Goal: Task Accomplishment & Management: Use online tool/utility

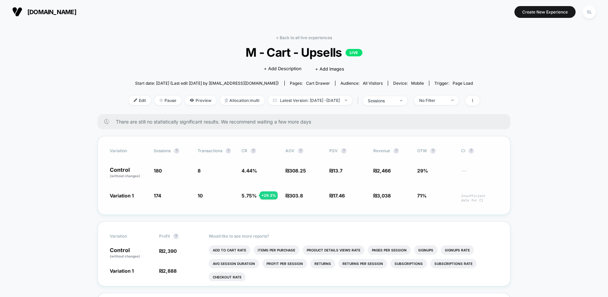
click at [126, 169] on p "Control (without changes)" at bounding box center [128, 172] width 37 height 11
click at [129, 100] on span "Edit" at bounding box center [140, 100] width 22 height 9
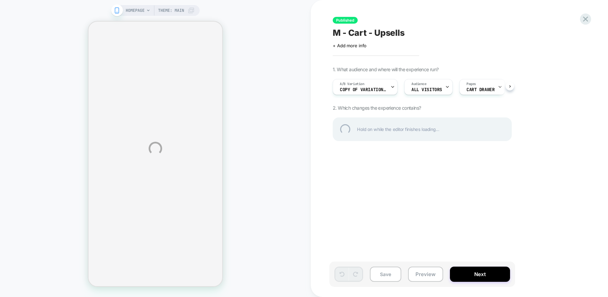
click at [392, 87] on div "HOMEPAGE Theme: MAIN Published M - Cart - Upsells Click to edit experience deta…" at bounding box center [304, 148] width 608 height 297
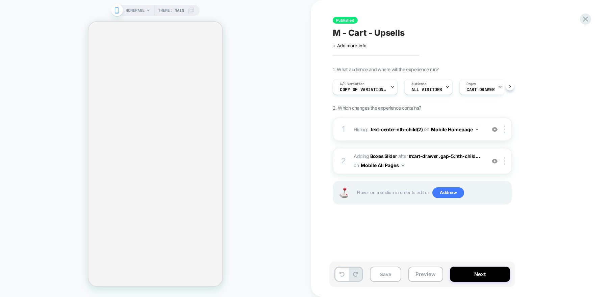
scroll to position [0, 0]
click at [392, 86] on icon at bounding box center [392, 86] width 2 height 1
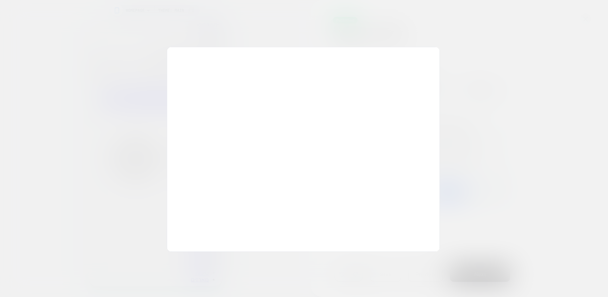
scroll to position [0, 0]
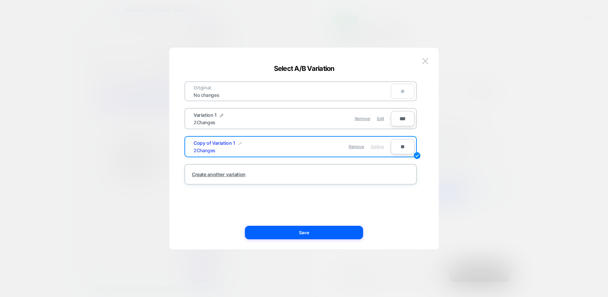
click at [239, 143] on img at bounding box center [239, 143] width 3 height 3
click at [220, 115] on img at bounding box center [221, 115] width 3 height 3
click at [424, 59] on img at bounding box center [425, 61] width 6 height 6
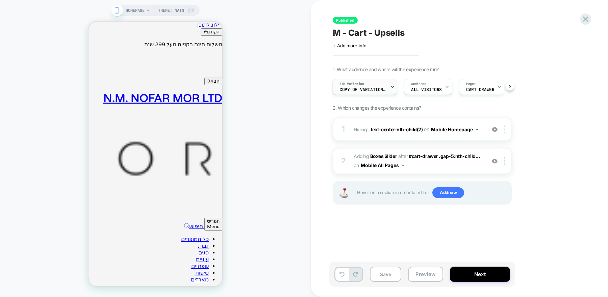
click at [385, 90] on span "Copy of Variation 1" at bounding box center [362, 89] width 47 height 5
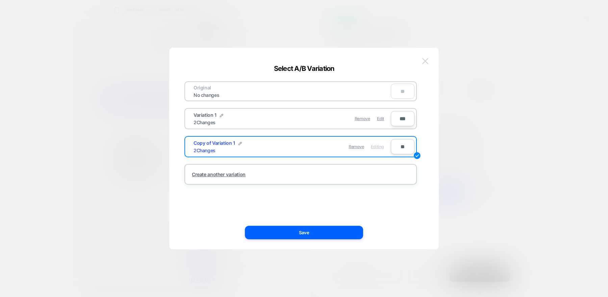
click at [428, 61] on img at bounding box center [425, 61] width 6 height 6
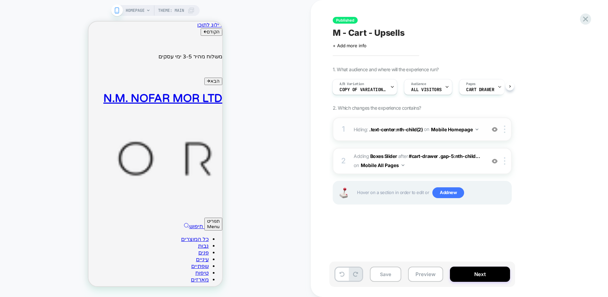
click at [477, 135] on div "1 Hiding : .text-center:nth-child(2) .text-center:nth-child(2) on Mobile Homepa…" at bounding box center [422, 130] width 179 height 24
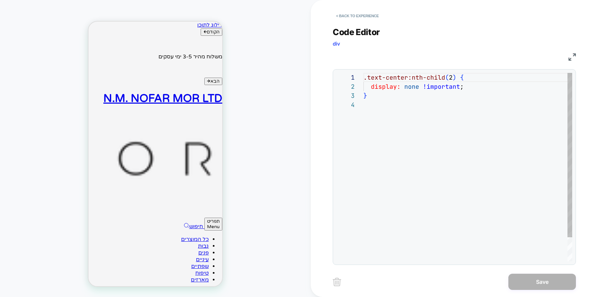
scroll to position [27, 0]
click at [346, 15] on button "< Back to experience" at bounding box center [357, 15] width 49 height 11
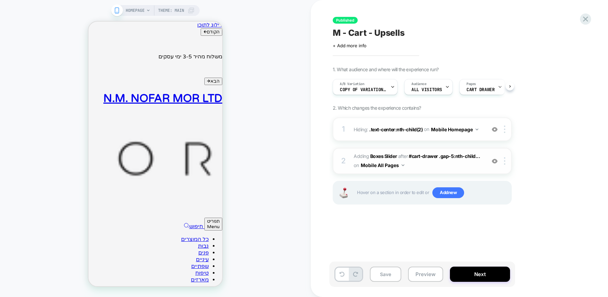
scroll to position [0, 0]
click at [476, 168] on span "#_loomi_addon_1758787526775 Adding Boxes Slider AFTER #cart-drawer .gap-5:nth-c…" at bounding box center [418, 161] width 129 height 18
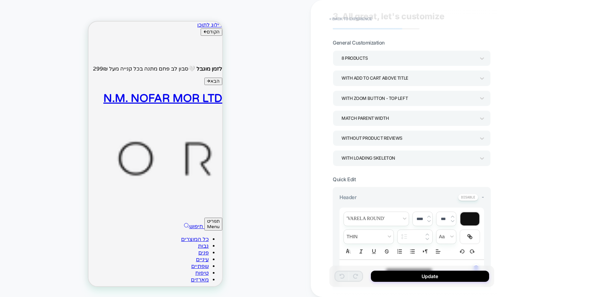
scroll to position [0, 0]
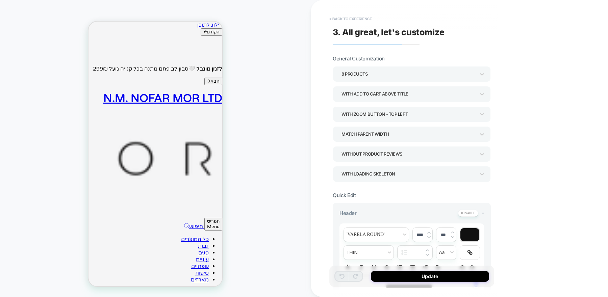
click at [337, 21] on button "< Back to experience" at bounding box center [350, 19] width 49 height 11
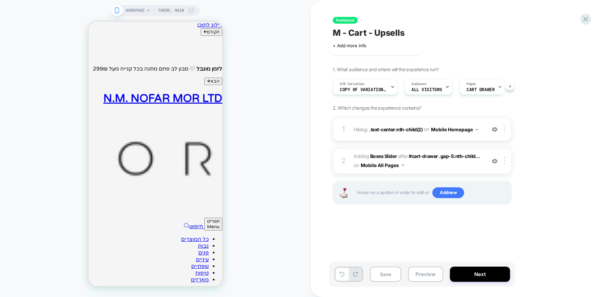
scroll to position [0, 0]
click at [385, 93] on div "A/B Variation Copy of Variation 1" at bounding box center [363, 86] width 61 height 15
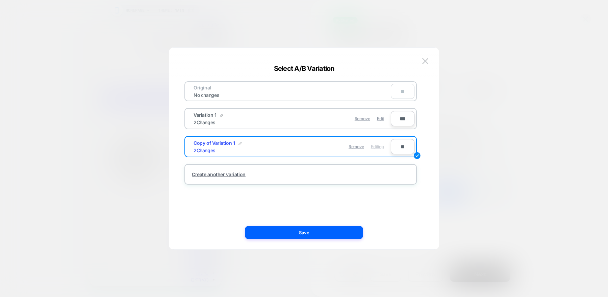
click at [238, 142] on img at bounding box center [239, 143] width 3 height 3
click at [221, 149] on input "**********" at bounding box center [218, 146] width 49 height 13
type input "*"
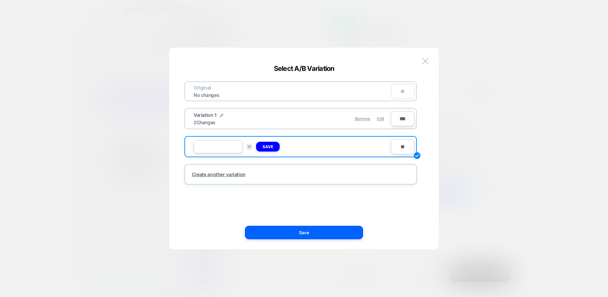
type input "*"
type input "********"
click at [271, 145] on strong "Save" at bounding box center [267, 146] width 11 height 5
click at [379, 118] on span "Edit" at bounding box center [380, 118] width 7 height 5
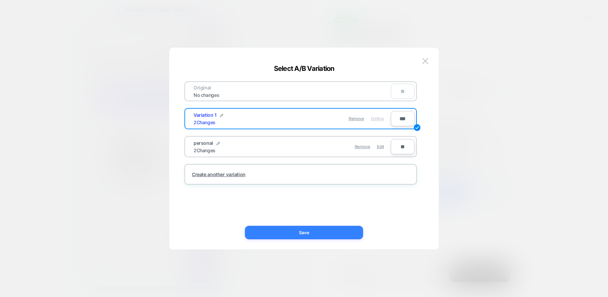
click at [327, 234] on button "Save" at bounding box center [304, 233] width 118 height 14
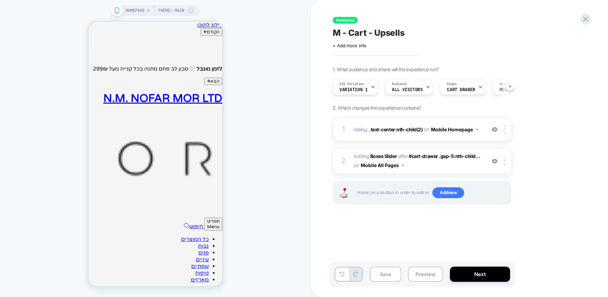
click at [479, 134] on div "1 Hiding : .text-center:nth-child(2) .text-center:nth-child(2) on Mobile Homepa…" at bounding box center [422, 130] width 179 height 24
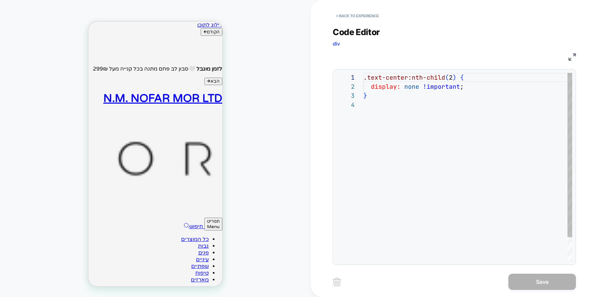
scroll to position [27, 0]
click at [359, 15] on button "< Back to experience" at bounding box center [357, 15] width 49 height 11
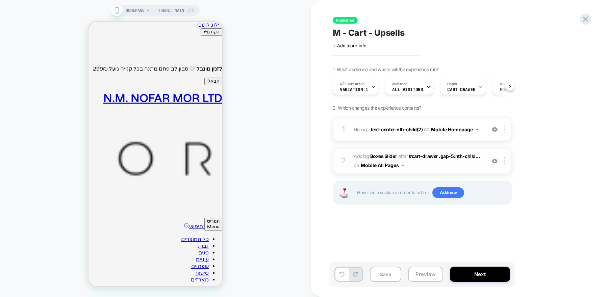
scroll to position [0, 0]
click at [472, 169] on span "#_loomi_addon_1758787526775 Adding Boxes Slider AFTER #cart-drawer .gap-5:nth-c…" at bounding box center [418, 161] width 129 height 18
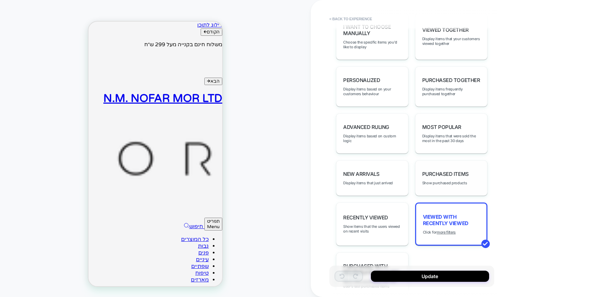
scroll to position [367, 0]
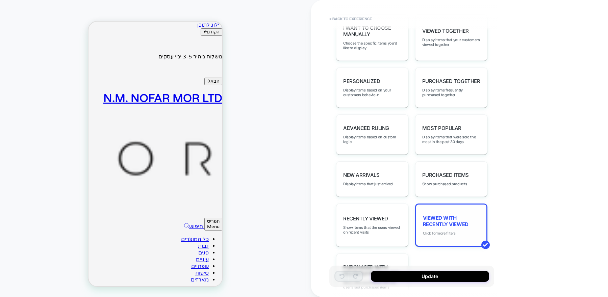
click at [454, 231] on u "more filters" at bounding box center [446, 233] width 19 height 5
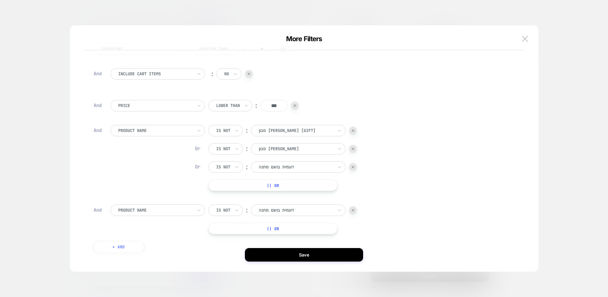
scroll to position [0, 0]
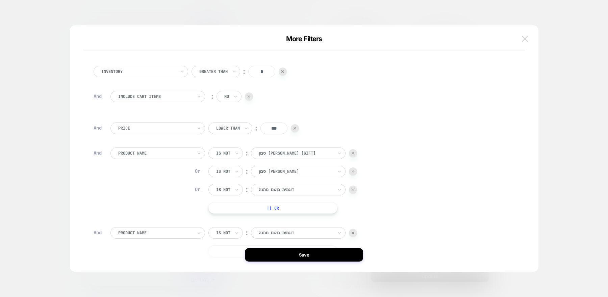
click at [522, 40] on img at bounding box center [525, 39] width 6 height 6
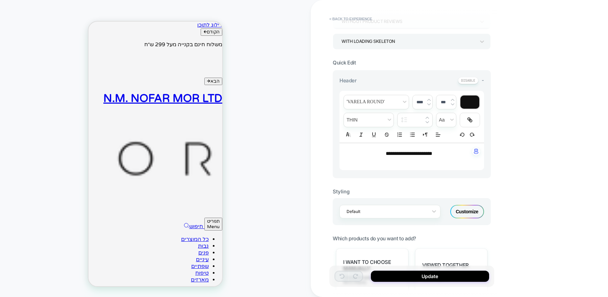
scroll to position [122, 0]
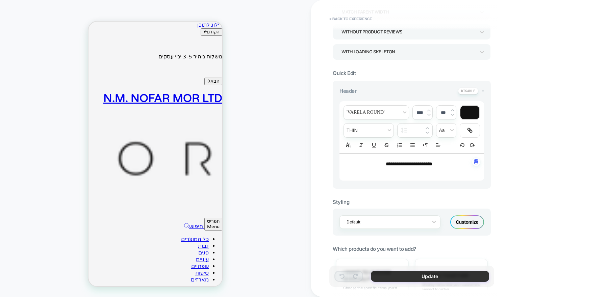
click at [419, 276] on button "Update" at bounding box center [430, 276] width 118 height 11
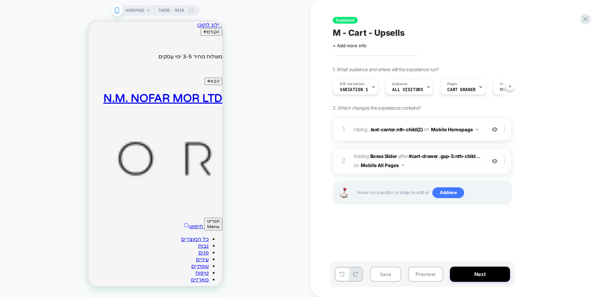
scroll to position [0, 0]
click at [369, 87] on div "A/B Variation Variation 1" at bounding box center [354, 86] width 42 height 15
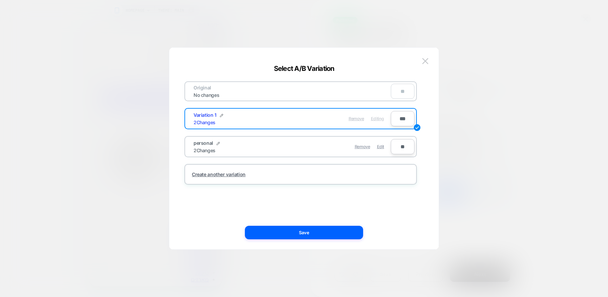
click at [360, 119] on span "Remove" at bounding box center [357, 118] width 16 height 5
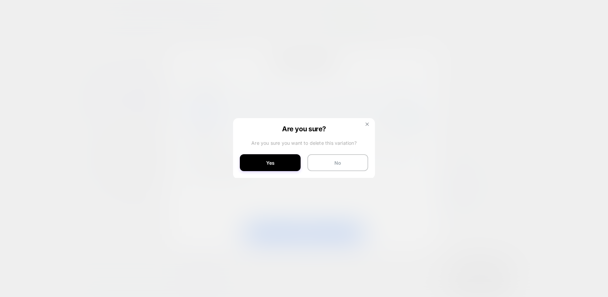
click at [366, 123] on img at bounding box center [366, 124] width 3 height 3
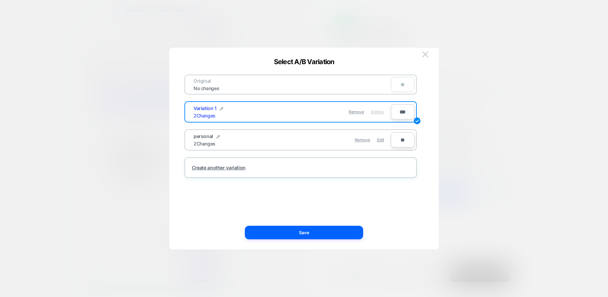
click at [223, 109] on div "Variation 1 2 Changes" at bounding box center [243, 111] width 99 height 13
click at [222, 106] on div "Variation 1 2 Changes" at bounding box center [243, 111] width 99 height 13
click at [218, 105] on div "Variation 1 2 Changes Remove Editing" at bounding box center [289, 112] width 204 height 17
click at [221, 108] on img at bounding box center [221, 108] width 3 height 3
click at [220, 111] on input "**********" at bounding box center [218, 111] width 49 height 13
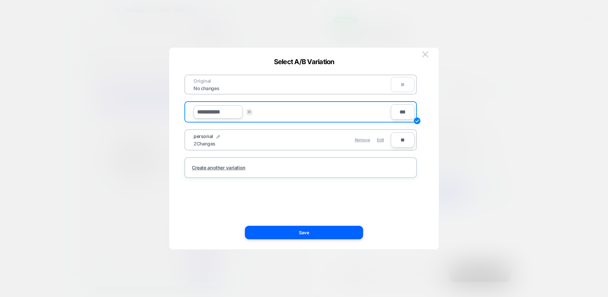
click at [220, 111] on input "**********" at bounding box center [218, 111] width 49 height 13
type input "*"
type input "******"
click at [272, 115] on button "Save" at bounding box center [268, 112] width 24 height 10
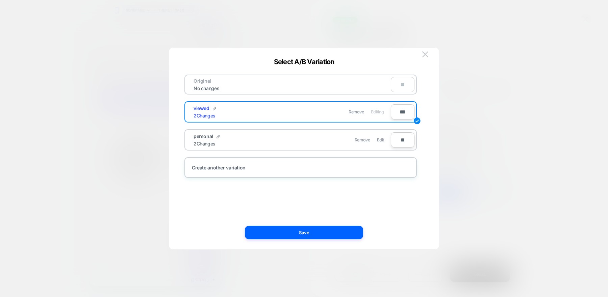
click at [402, 142] on input "**" at bounding box center [403, 139] width 24 height 15
type input "***"
type input "**"
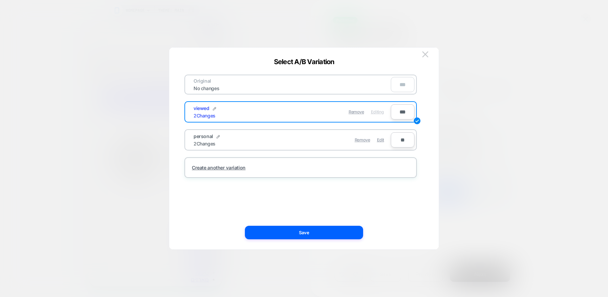
type input "**"
type input "***"
click at [347, 227] on button "Save" at bounding box center [304, 233] width 118 height 14
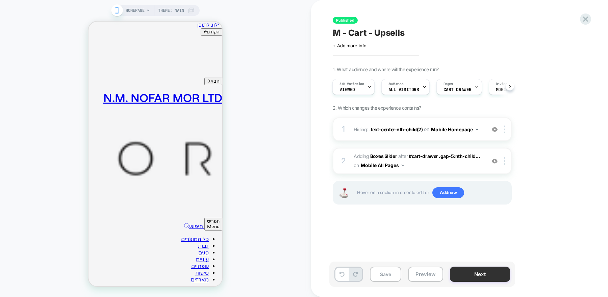
click at [462, 269] on button "Next" at bounding box center [480, 274] width 60 height 15
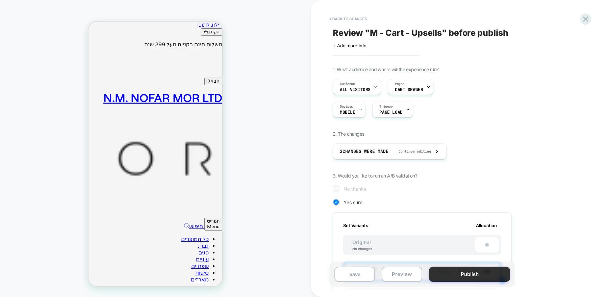
click at [461, 270] on button "Publish" at bounding box center [469, 274] width 81 height 15
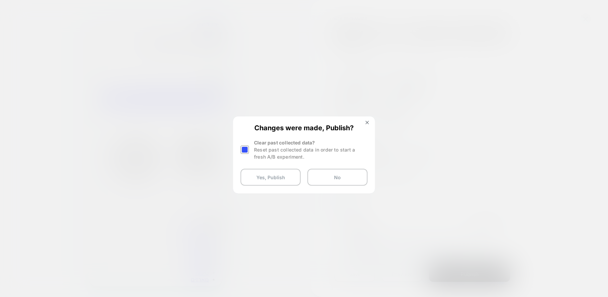
click at [242, 147] on div at bounding box center [245, 150] width 8 height 8
click at [278, 180] on button "Yes, Publish" at bounding box center [271, 177] width 60 height 17
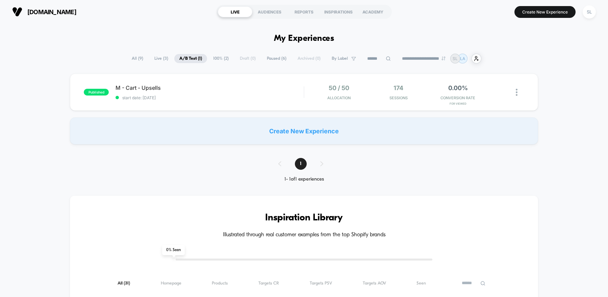
click at [217, 58] on span "100% ( 2 )" at bounding box center [221, 58] width 26 height 9
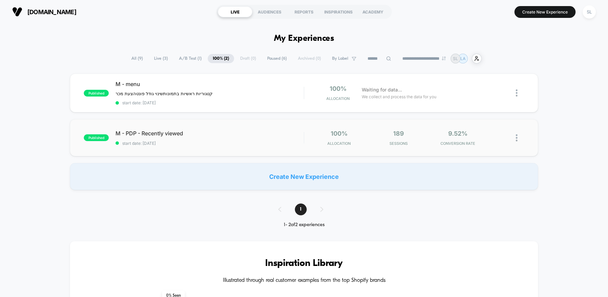
click at [247, 146] on div "published M - PDP - Recently viewed start date: [DATE] 100% Allocation 189 Sess…" at bounding box center [304, 137] width 468 height 37
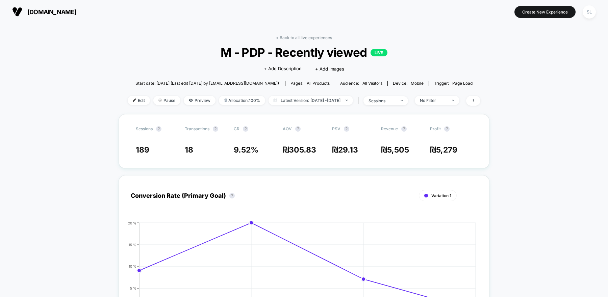
click at [55, 12] on span "[DOMAIN_NAME]" at bounding box center [51, 11] width 49 height 7
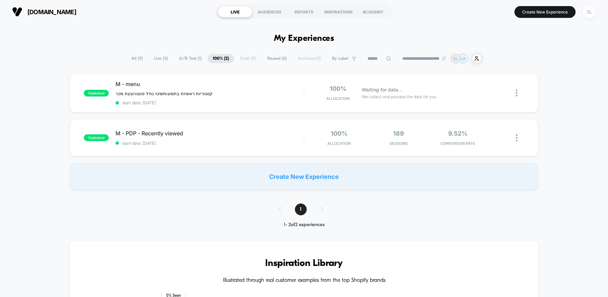
click at [592, 9] on div "SL" at bounding box center [589, 11] width 13 height 13
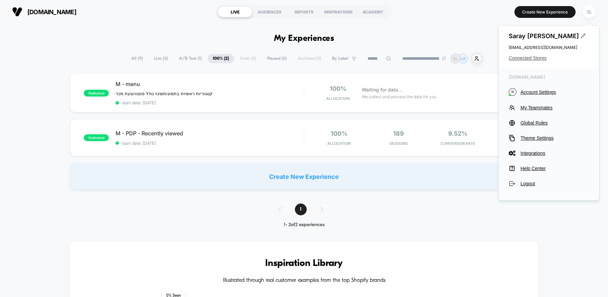
click at [528, 59] on span "Connected Stores" at bounding box center [549, 57] width 80 height 5
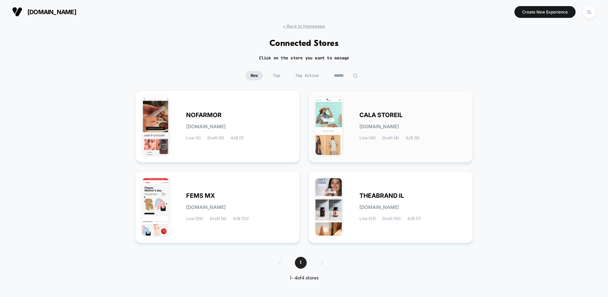
click at [347, 117] on div "CALA STOREIL [DOMAIN_NAME] Live (18) Draft (4) A/B (9)" at bounding box center [390, 127] width 151 height 58
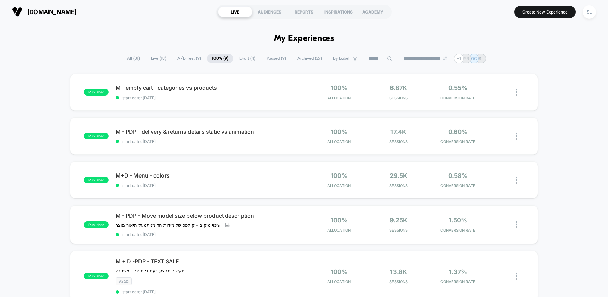
click at [185, 55] on span "A/B Test ( 9 )" at bounding box center [189, 58] width 34 height 9
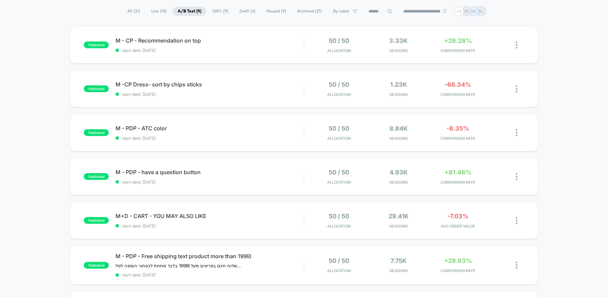
scroll to position [58, 0]
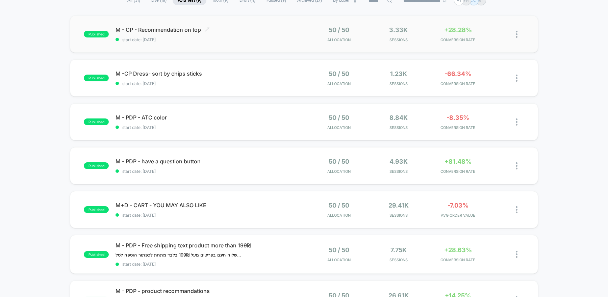
click at [291, 41] on span "start date: [DATE]" at bounding box center [210, 39] width 188 height 5
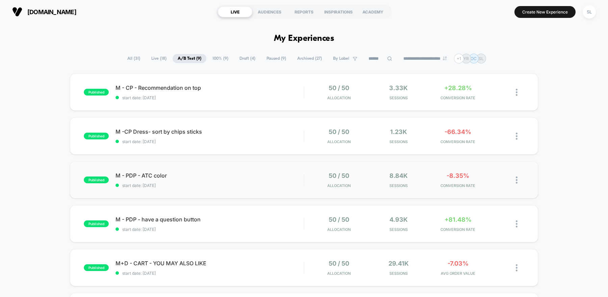
scroll to position [15, 0]
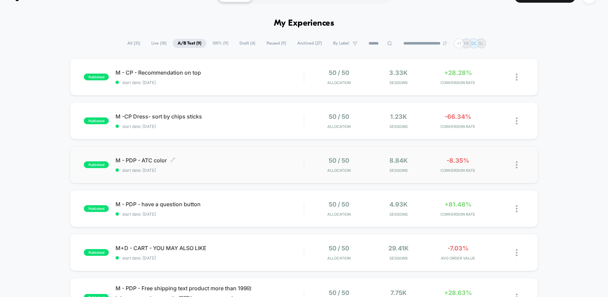
click at [289, 160] on span "M - PDP - ATC color Click to edit experience details" at bounding box center [210, 160] width 188 height 7
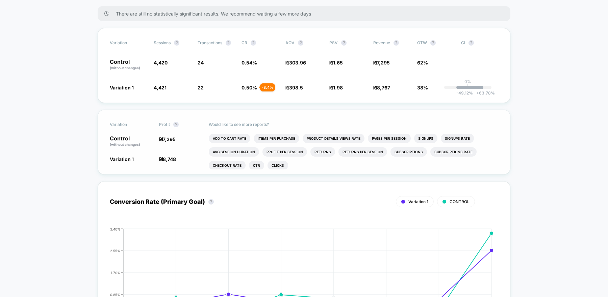
scroll to position [109, 0]
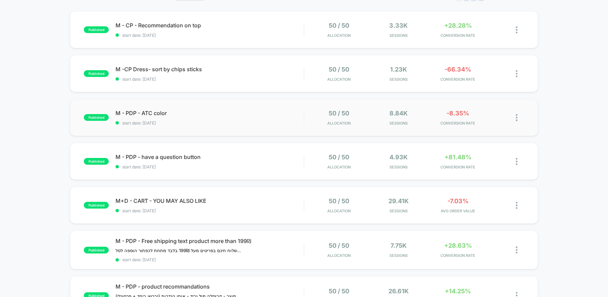
scroll to position [79, 0]
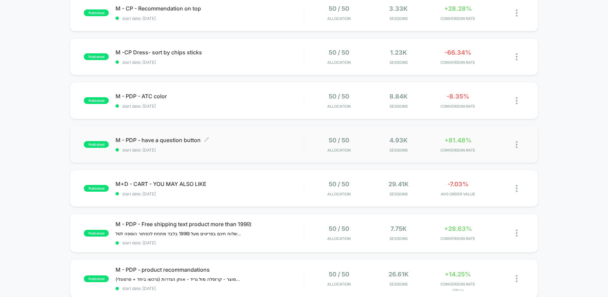
click at [285, 151] on span "start date: [DATE]" at bounding box center [210, 150] width 188 height 5
